Goal: Information Seeking & Learning: Learn about a topic

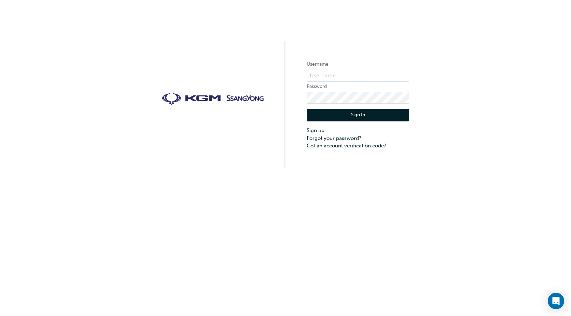
type input "Pryce.[PERSON_NAME]"
click at [363, 113] on button "Sign In" at bounding box center [358, 115] width 103 height 13
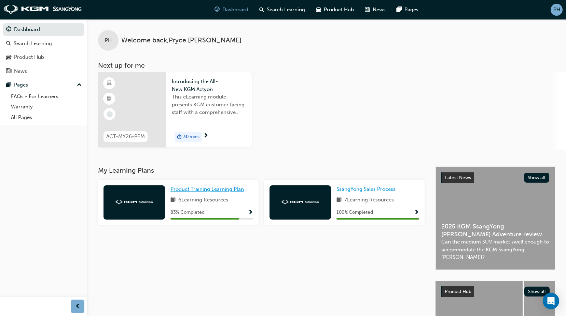
click at [208, 189] on span "Product Training Learning Plan" at bounding box center [207, 189] width 73 height 6
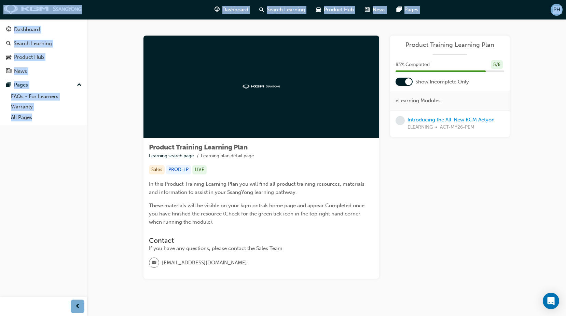
click at [495, 220] on div "Learning Plan Product Training Learning Plan 83 % Completed 5 / 6 Show Incomple…" at bounding box center [450, 157] width 120 height 243
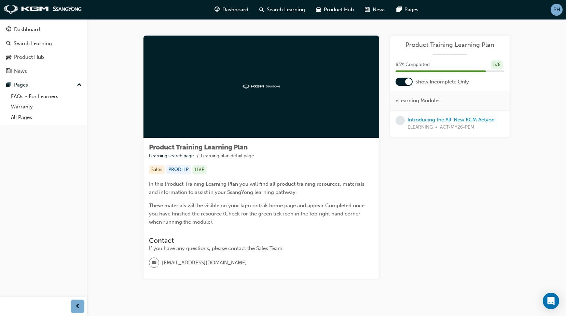
click at [239, 97] on div at bounding box center [262, 87] width 236 height 103
click at [437, 119] on link "Introducing the All-New KGM Actyon" at bounding box center [451, 120] width 87 height 6
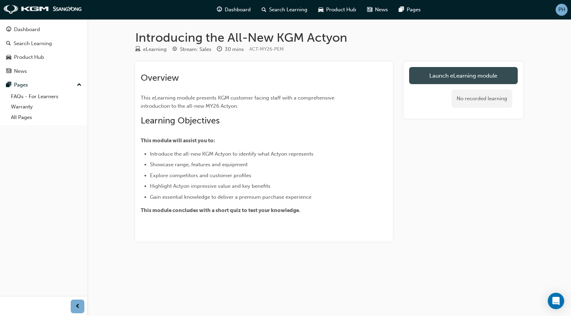
click at [458, 73] on link "Launch eLearning module" at bounding box center [463, 75] width 109 height 17
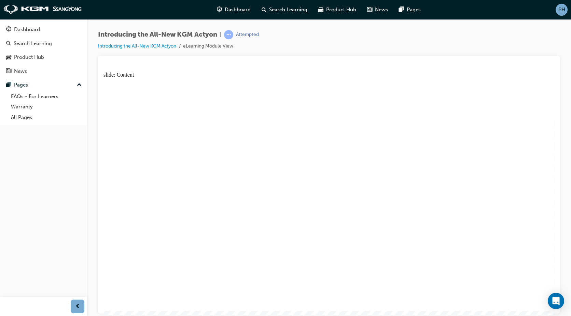
drag, startPoint x: 544, startPoint y: 229, endPoint x: 421, endPoint y: 281, distance: 134.2
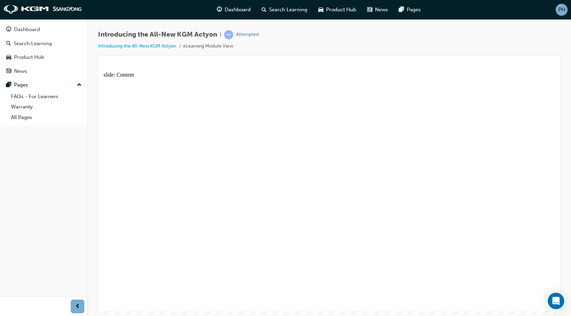
click at [541, 87] on span "Rectangle 1 Rectangle 1 Rectangle “The walkaround is your moment to bring the v…" at bounding box center [329, 197] width 451 height 239
